Goal: Task Accomplishment & Management: Use online tool/utility

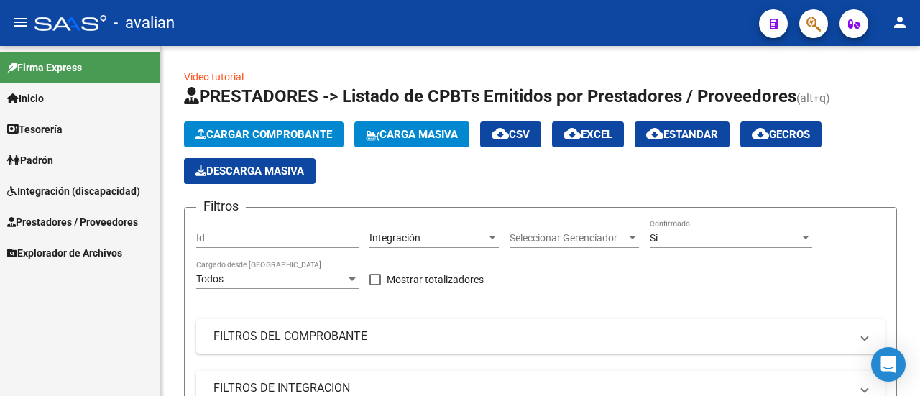
scroll to position [458, 0]
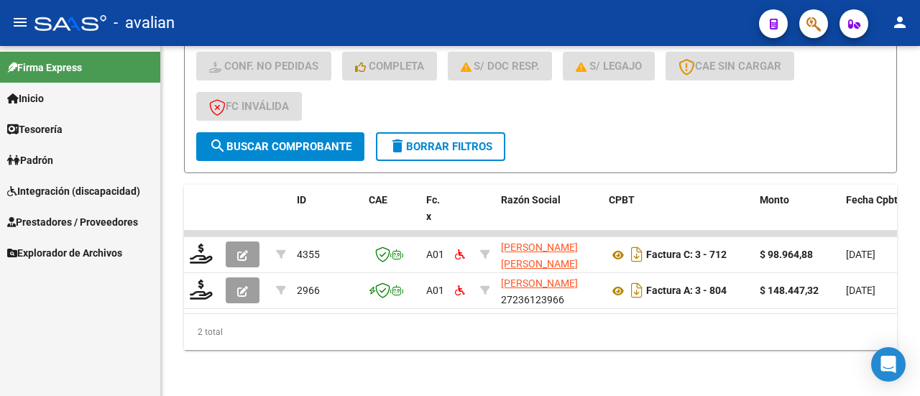
click at [53, 221] on span "Prestadores / Proveedores" at bounding box center [72, 222] width 131 height 16
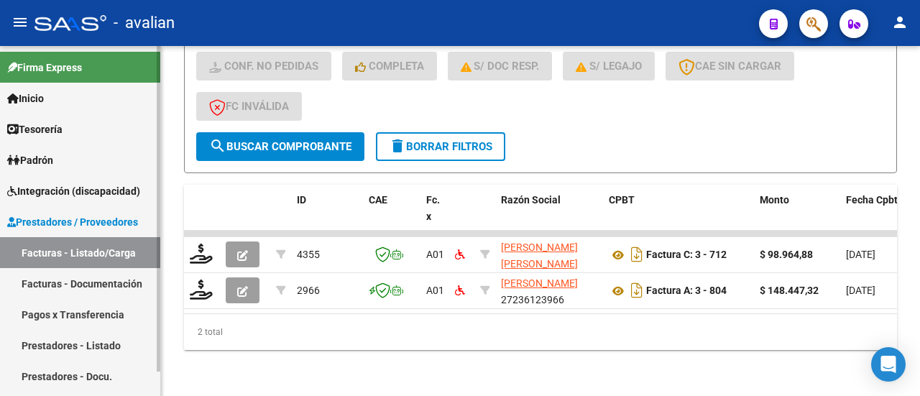
click at [79, 246] on link "Facturas - Listado/Carga" at bounding box center [80, 252] width 160 height 31
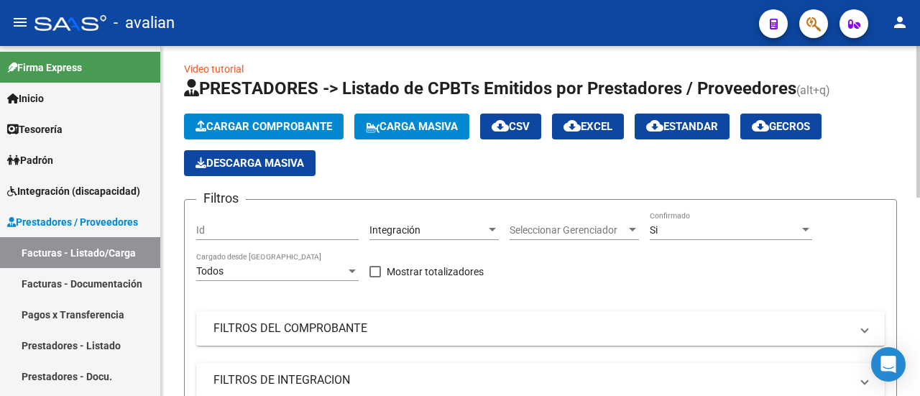
scroll to position [0, 0]
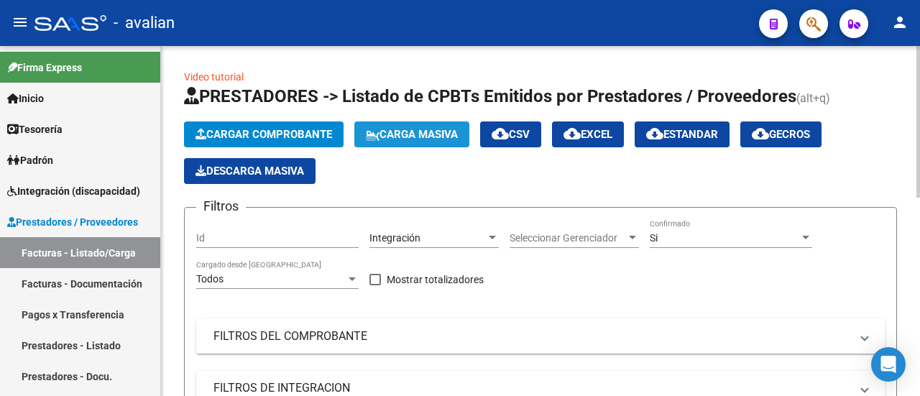
click at [420, 134] on span "Carga Masiva" at bounding box center [412, 134] width 92 height 13
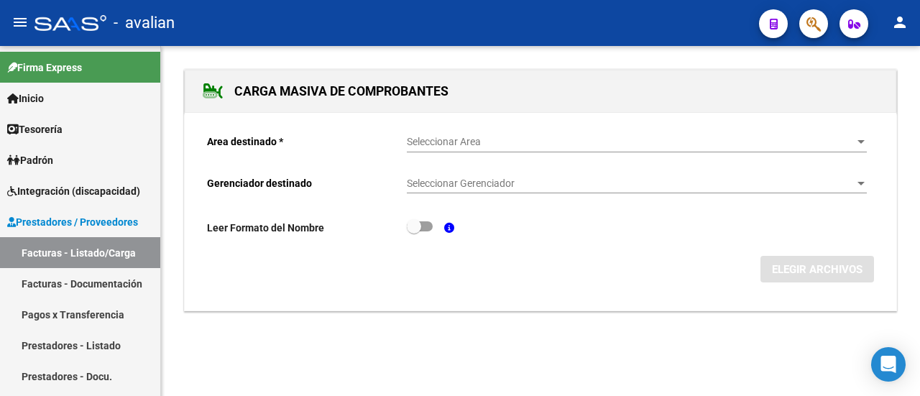
click at [557, 136] on span "Seleccionar Area" at bounding box center [630, 142] width 447 height 12
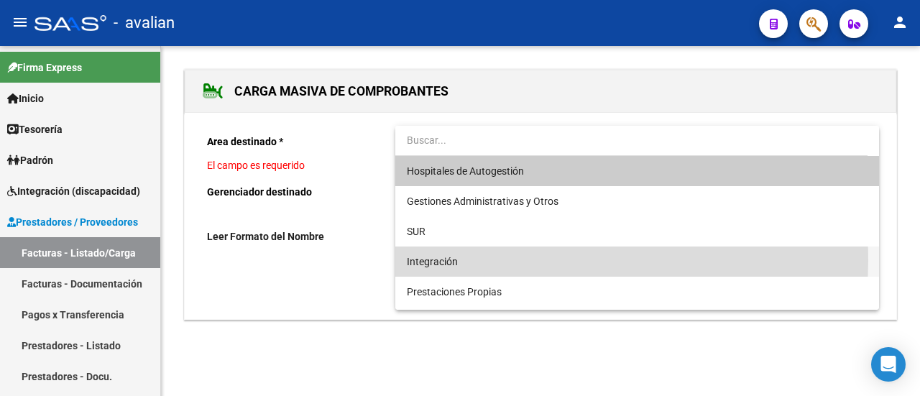
click at [481, 260] on span "Integración" at bounding box center [637, 261] width 460 height 30
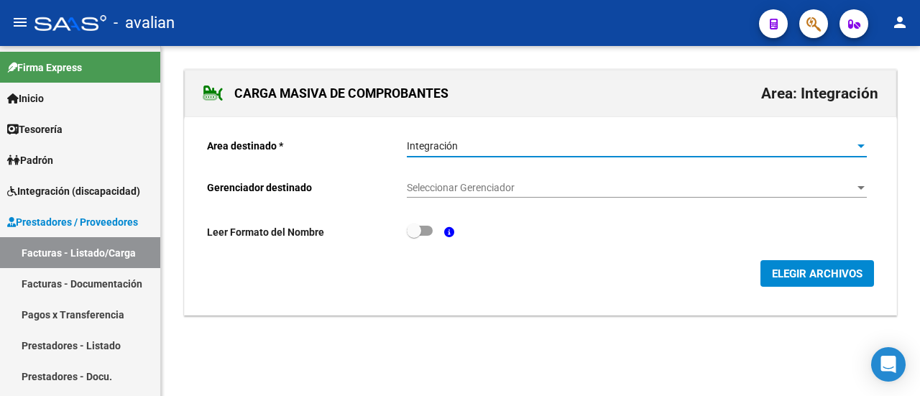
click at [498, 182] on span "Seleccionar Gerenciador" at bounding box center [630, 188] width 447 height 12
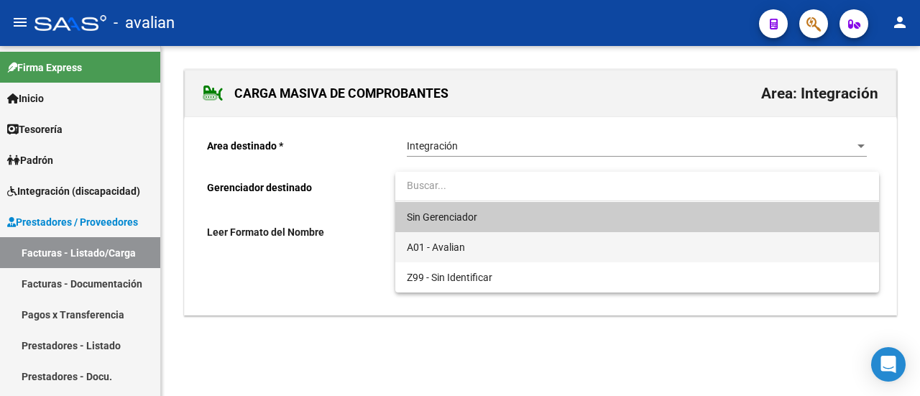
click at [470, 241] on span "A01 - Avalian" at bounding box center [637, 247] width 460 height 30
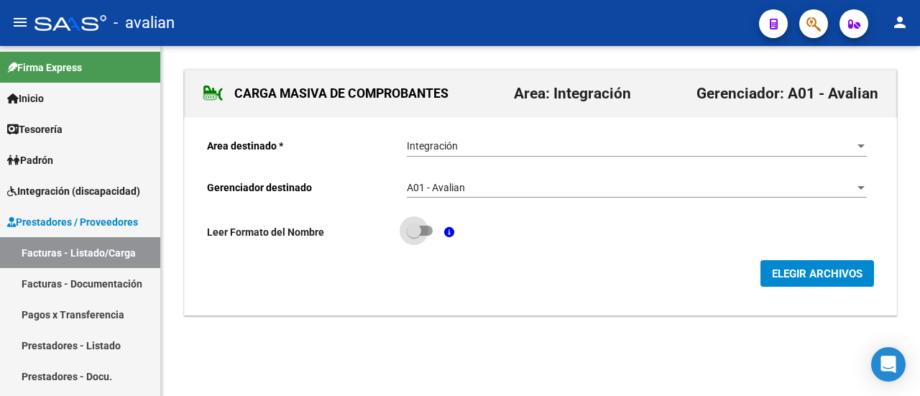
click at [429, 228] on span at bounding box center [420, 231] width 26 height 10
click at [414, 236] on input "checkbox" at bounding box center [413, 236] width 1 height 1
checkbox input "true"
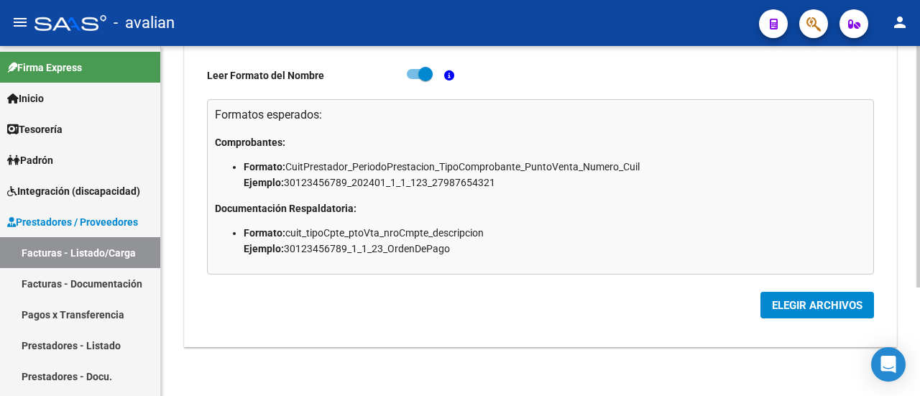
scroll to position [157, 0]
click at [813, 305] on span "ELEGIR ARCHIVOS" at bounding box center [817, 305] width 91 height 13
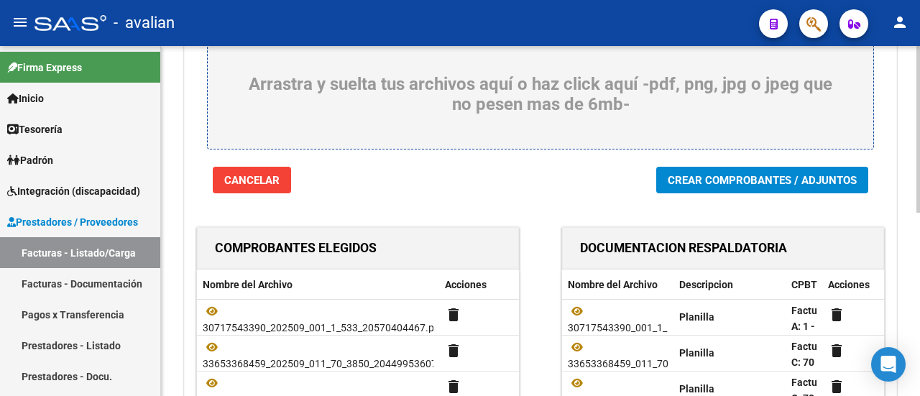
scroll to position [167, 0]
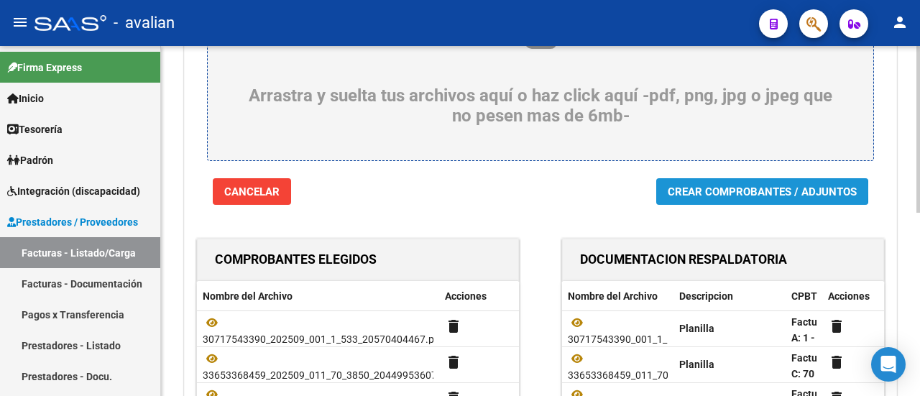
click at [741, 189] on span "Crear Comprobantes / Adjuntos" at bounding box center [761, 191] width 189 height 13
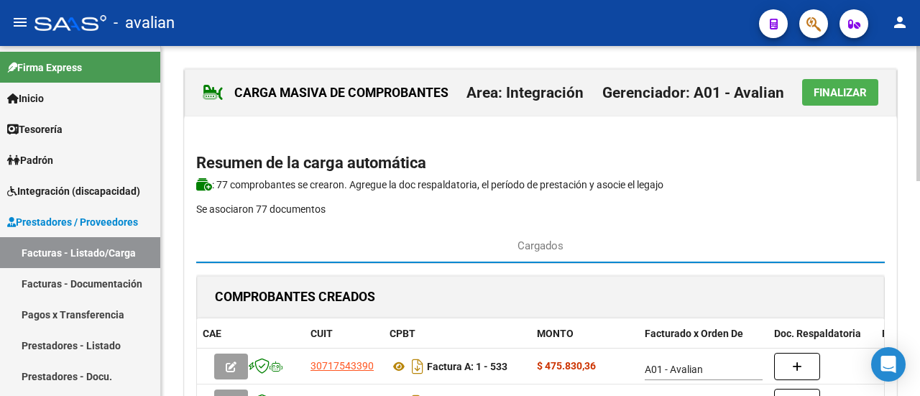
scroll to position [0, 0]
click at [838, 90] on span "Finalizar" at bounding box center [839, 93] width 53 height 13
